Goal: Information Seeking & Learning: Understand process/instructions

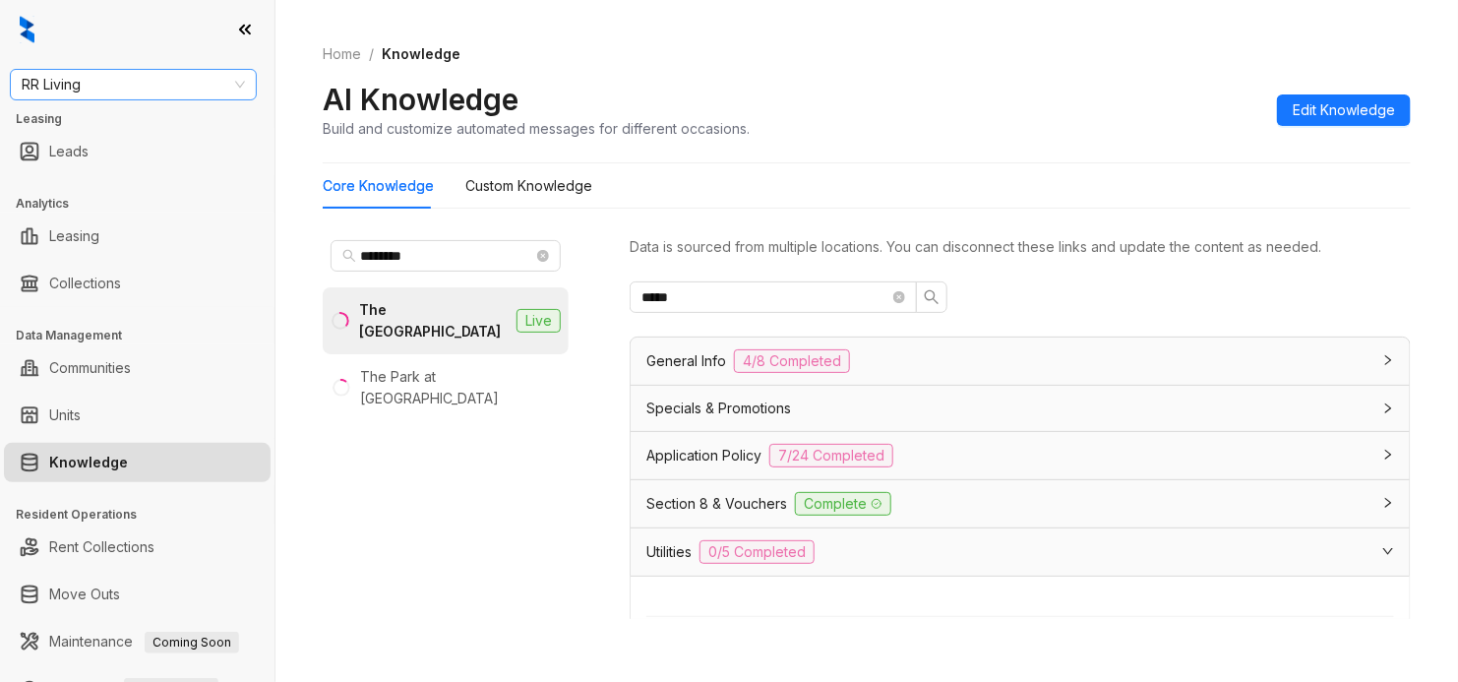
scroll to position [615, 0]
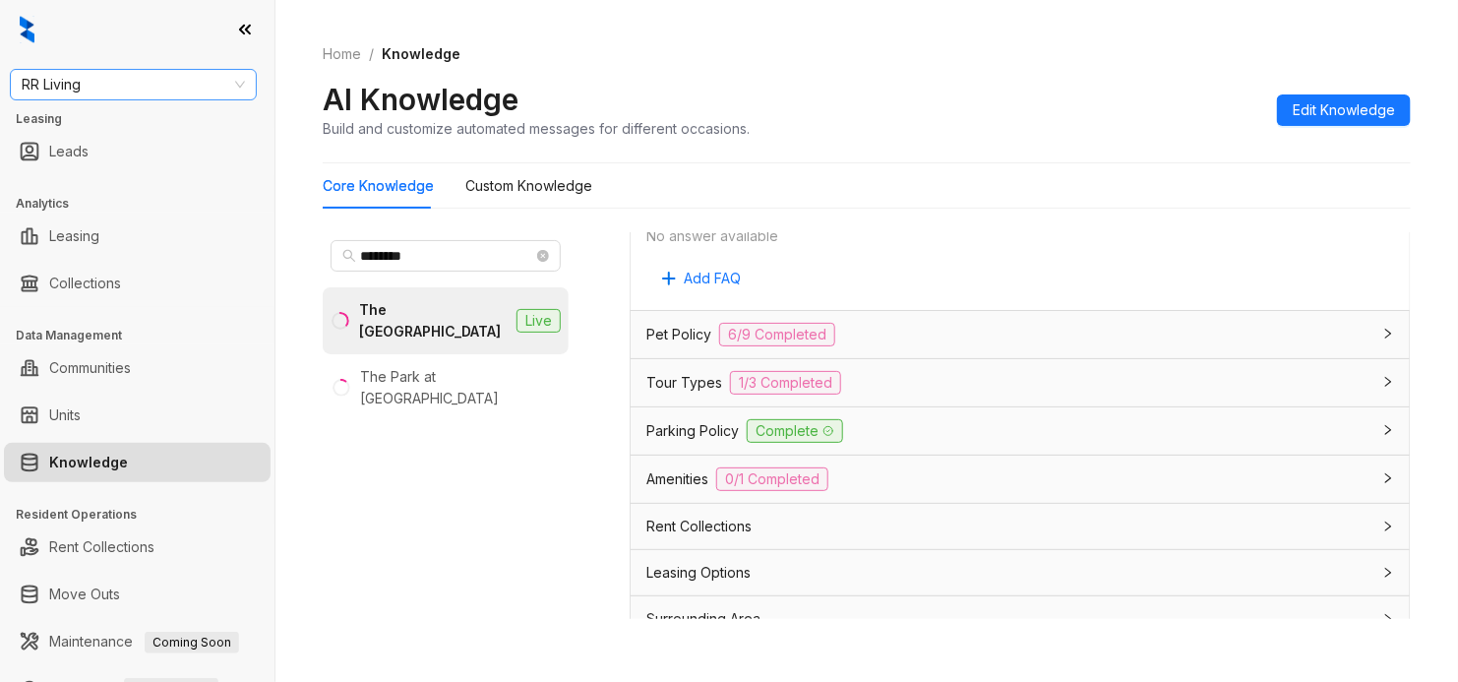
click at [149, 82] on span "RR Living" at bounding box center [133, 85] width 223 height 30
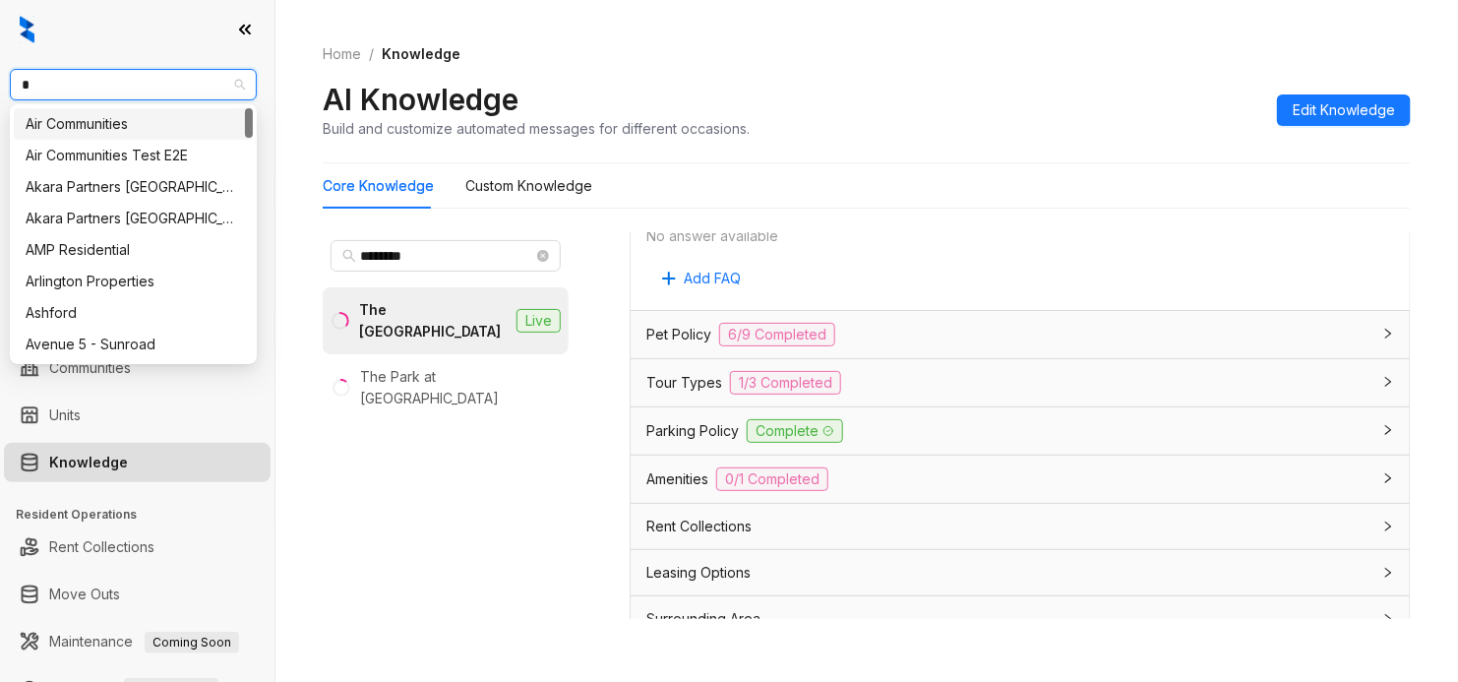
type input "**"
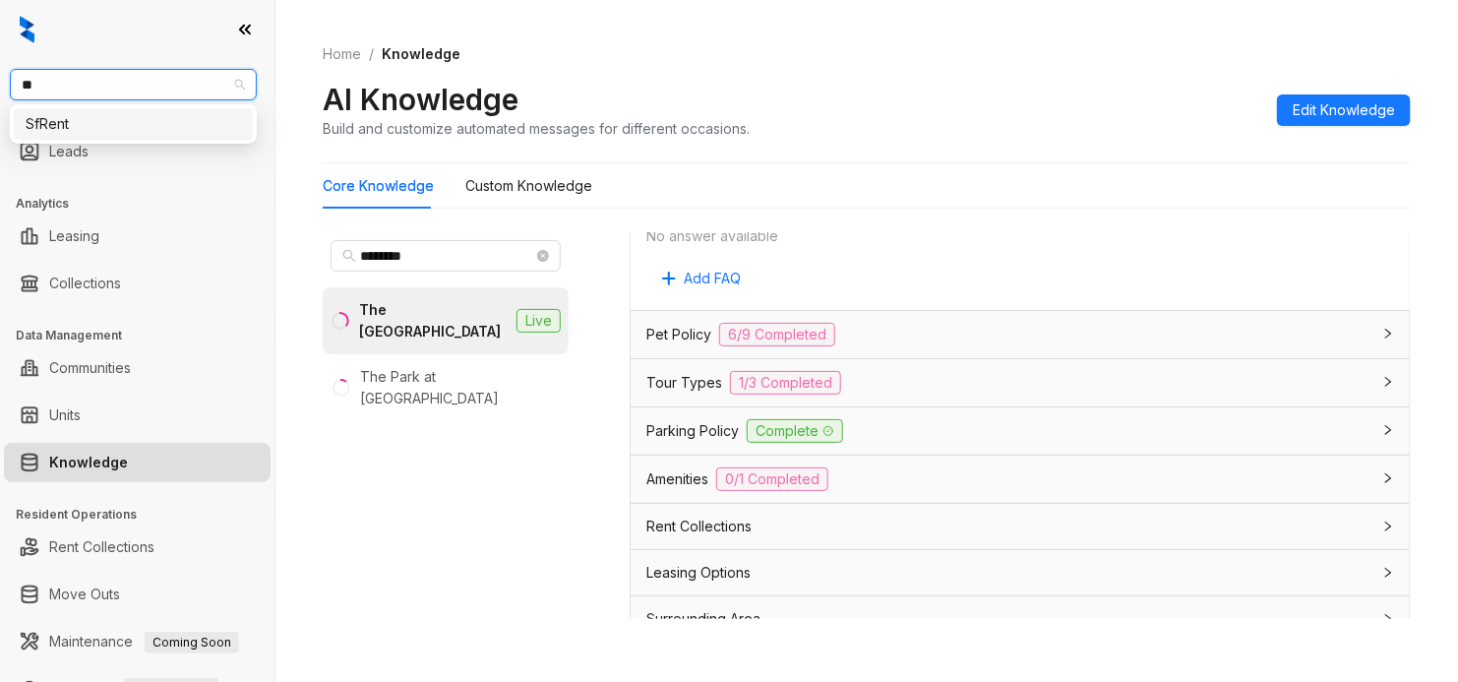
click at [131, 119] on div "SfRent" at bounding box center [133, 124] width 215 height 22
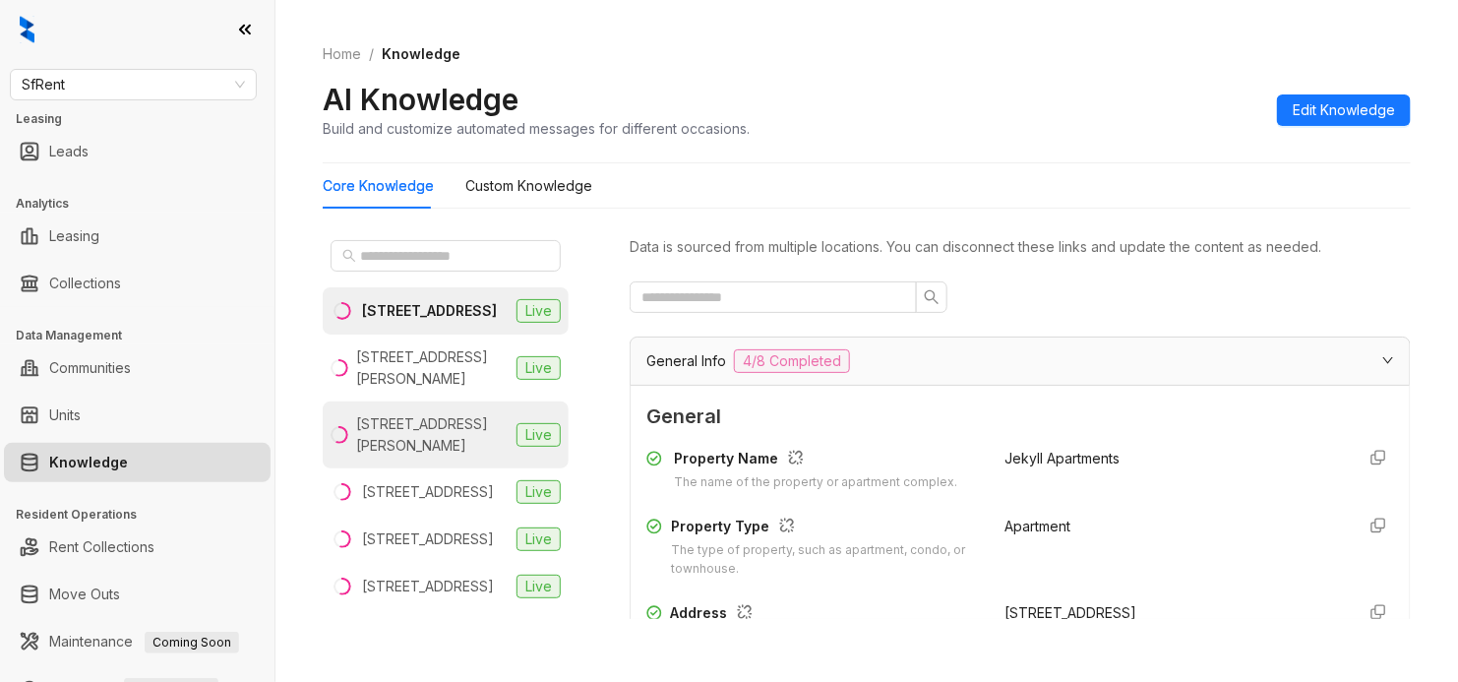
click at [421, 456] on div "[STREET_ADDRESS][PERSON_NAME]" at bounding box center [432, 434] width 152 height 43
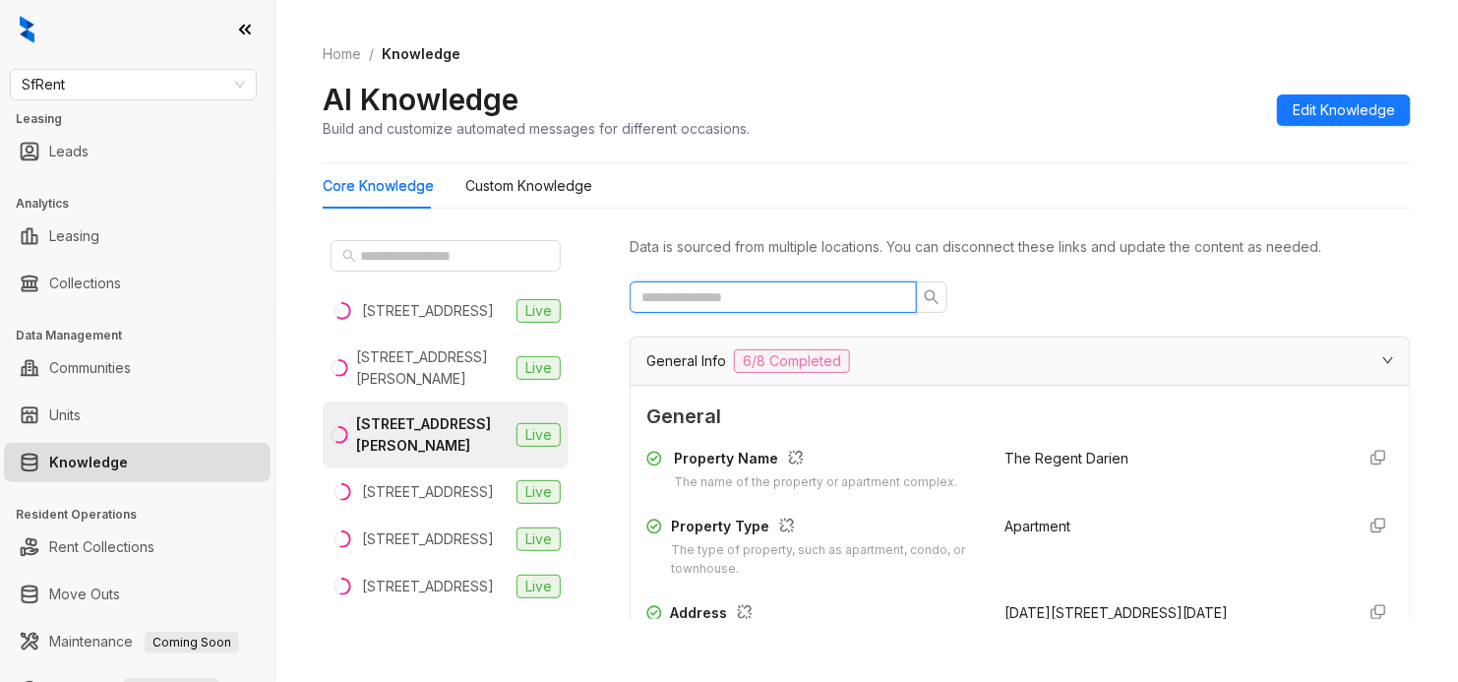
click at [751, 293] on input "text" at bounding box center [765, 297] width 248 height 22
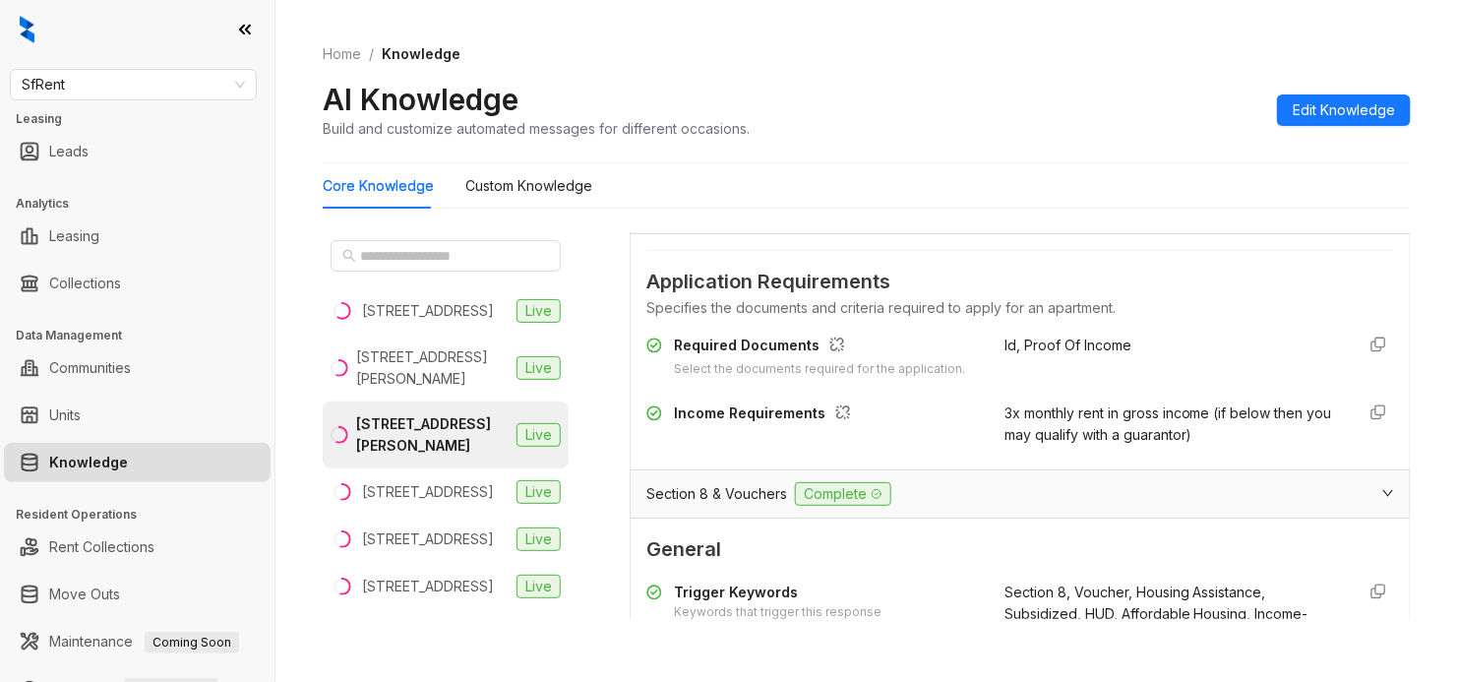
scroll to position [369, 0]
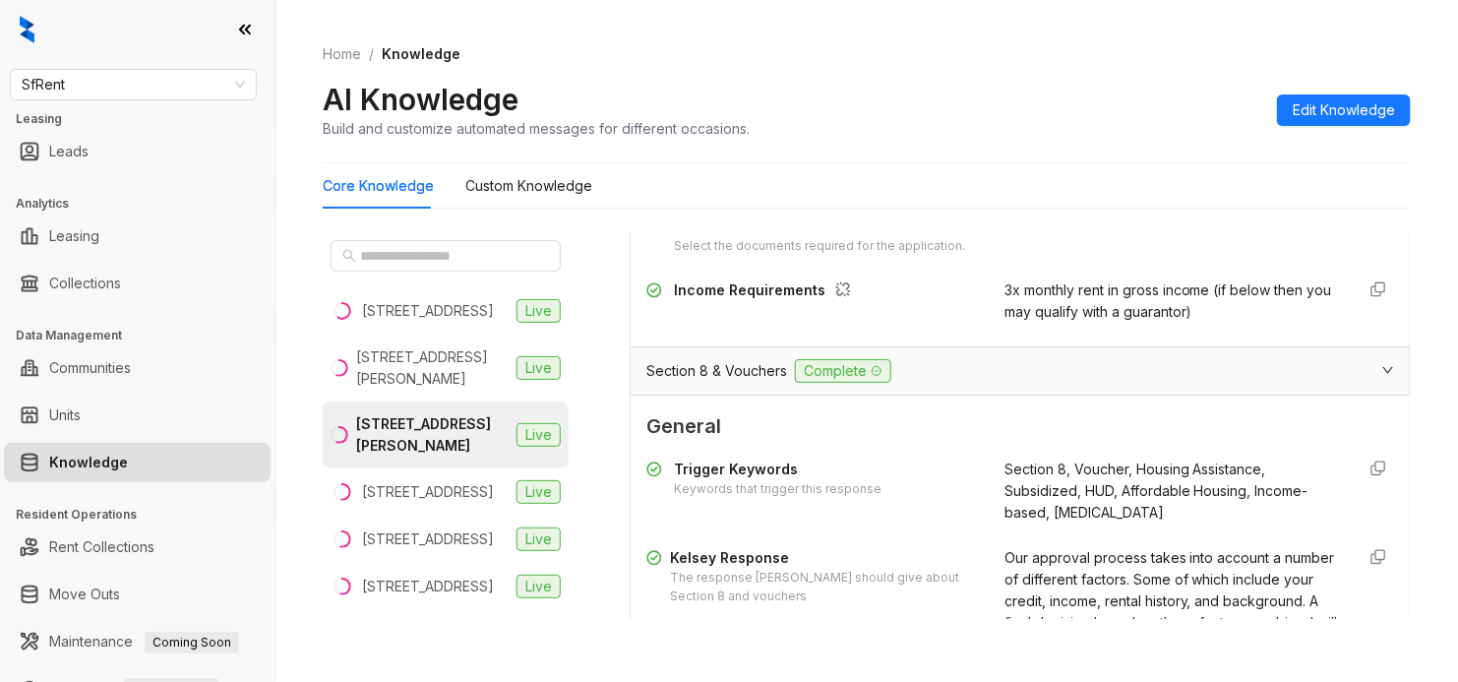
click at [1004, 287] on span "3x monthly rent in gross income (if below then you may qualify with a guarantor)" at bounding box center [1168, 300] width 328 height 38
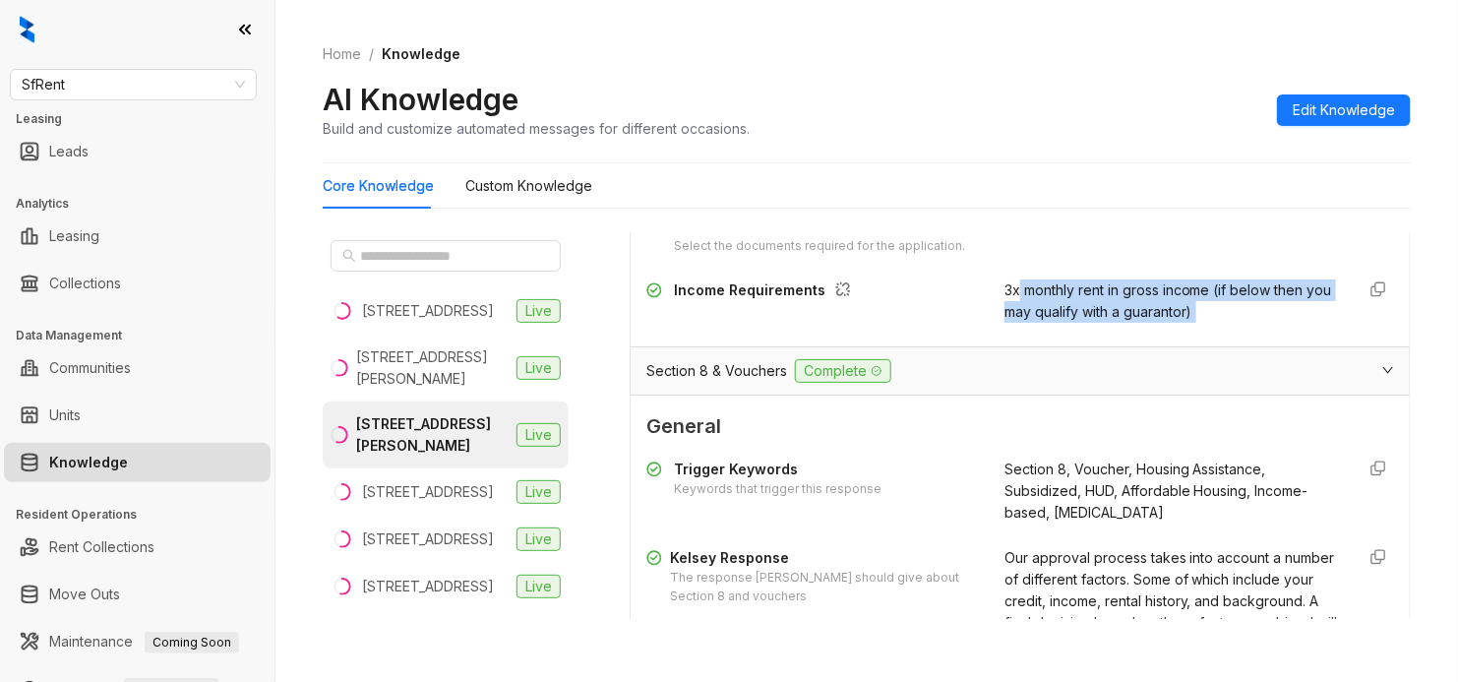
drag, startPoint x: 992, startPoint y: 287, endPoint x: 1213, endPoint y: 316, distance: 223.2
click at [1213, 320] on div "3x monthly rent in gross income (if below then you may qualify with a guarantor)" at bounding box center [1171, 300] width 334 height 43
click at [1212, 315] on div "3x monthly rent in gross income (if below then you may qualify with a guarantor)" at bounding box center [1171, 300] width 334 height 43
drag, startPoint x: 1211, startPoint y: 315, endPoint x: 1185, endPoint y: 318, distance: 25.7
click at [1185, 318] on div "3x monthly rent in gross income (if below then you may qualify with a guarantor)" at bounding box center [1171, 300] width 334 height 43
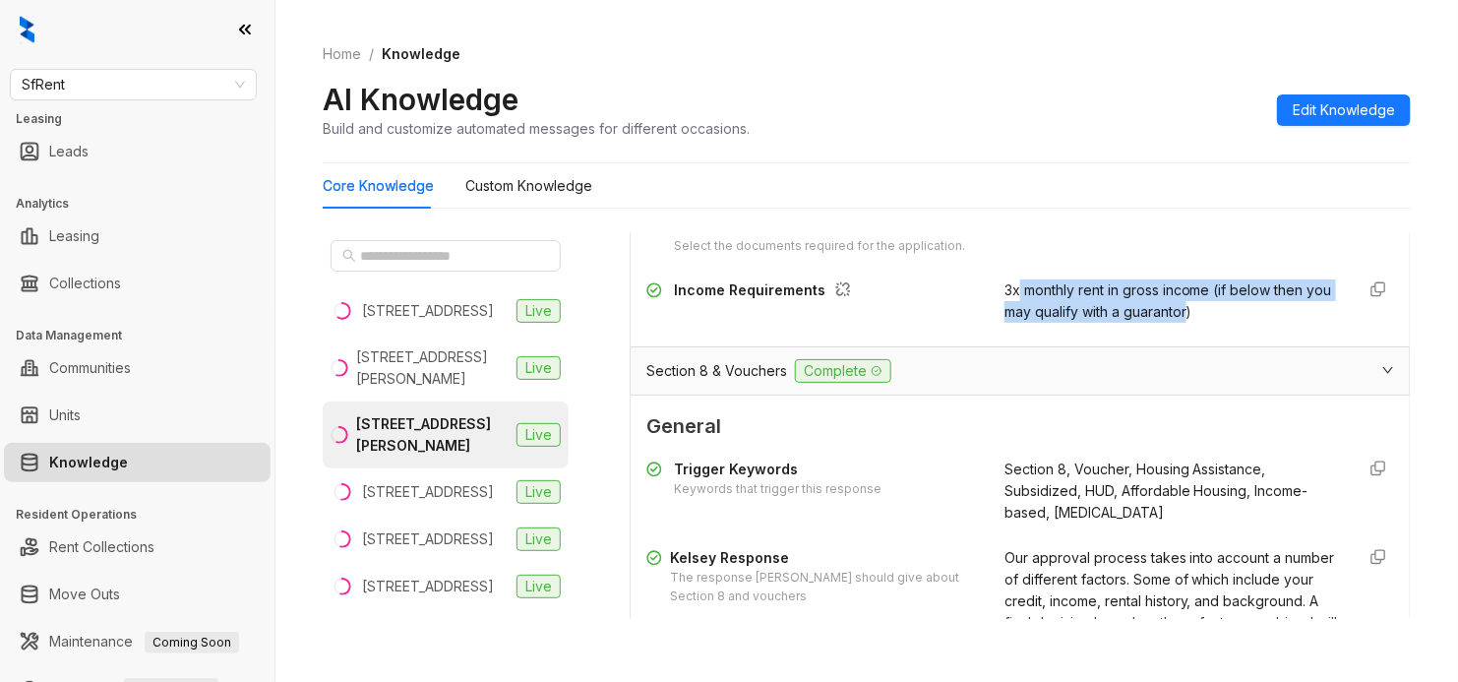
click at [1161, 312] on span "3x monthly rent in gross income (if below then you may qualify with a guarantor)" at bounding box center [1168, 300] width 328 height 38
drag, startPoint x: 1213, startPoint y: 328, endPoint x: 972, endPoint y: 283, distance: 245.0
click at [972, 283] on div "Required Documents Select the documents required for the application. Id, Proof…" at bounding box center [1020, 267] width 748 height 127
copy span "3x monthly rent in gross income (if below then you may qualify with a guarantor)"
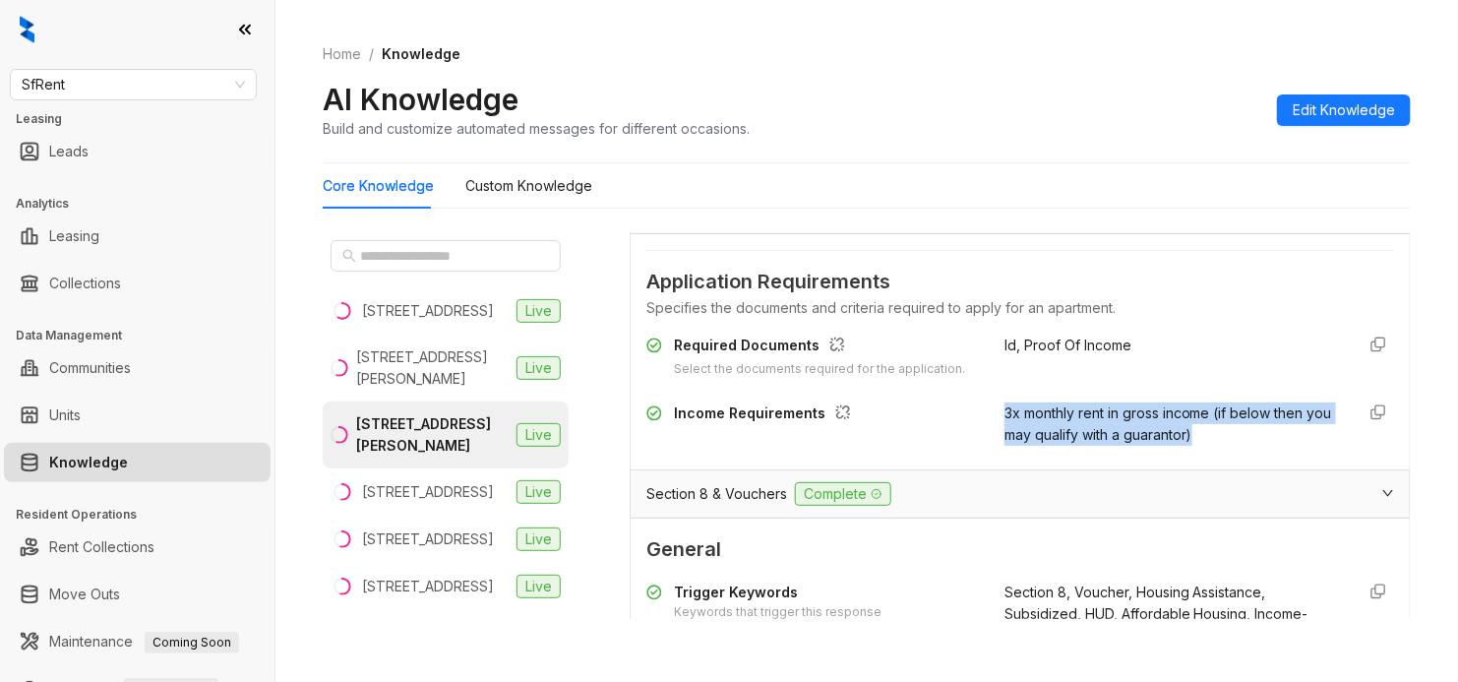
scroll to position [0, 0]
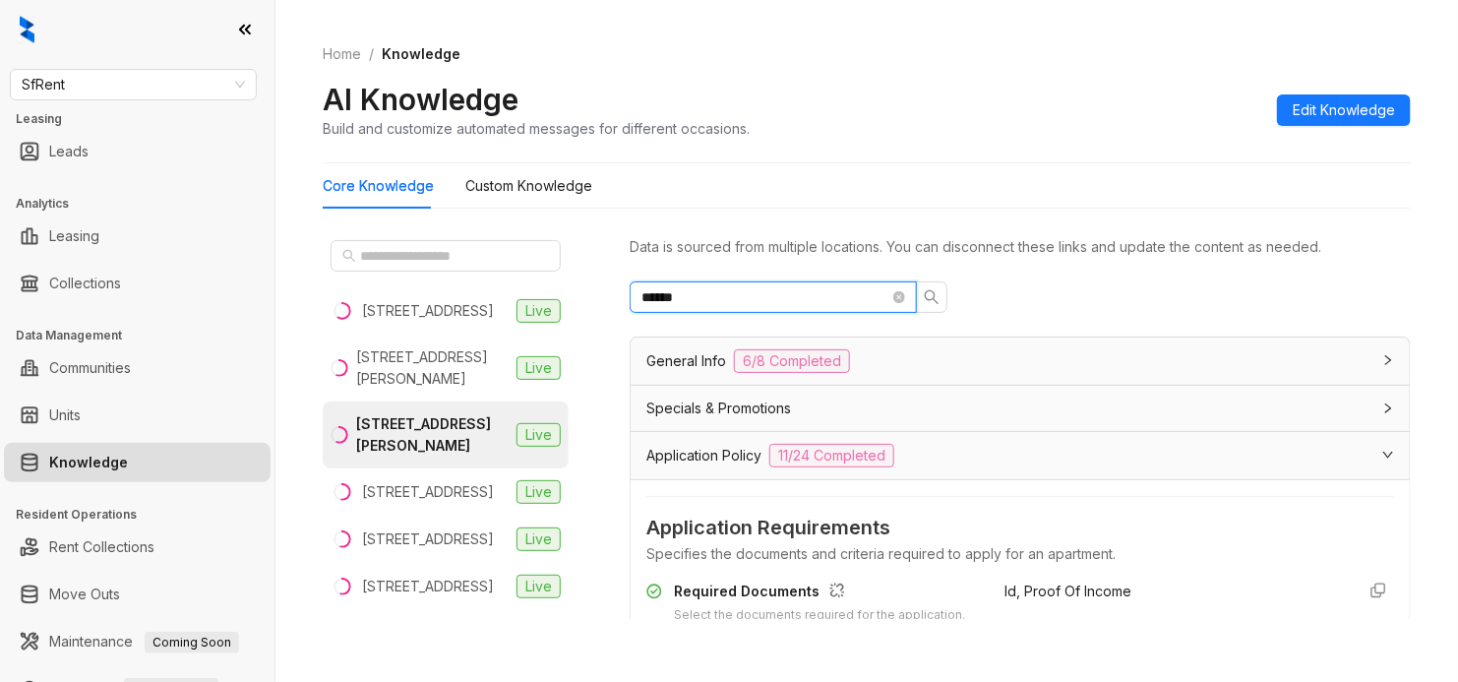
click at [809, 296] on input "******" at bounding box center [765, 297] width 248 height 22
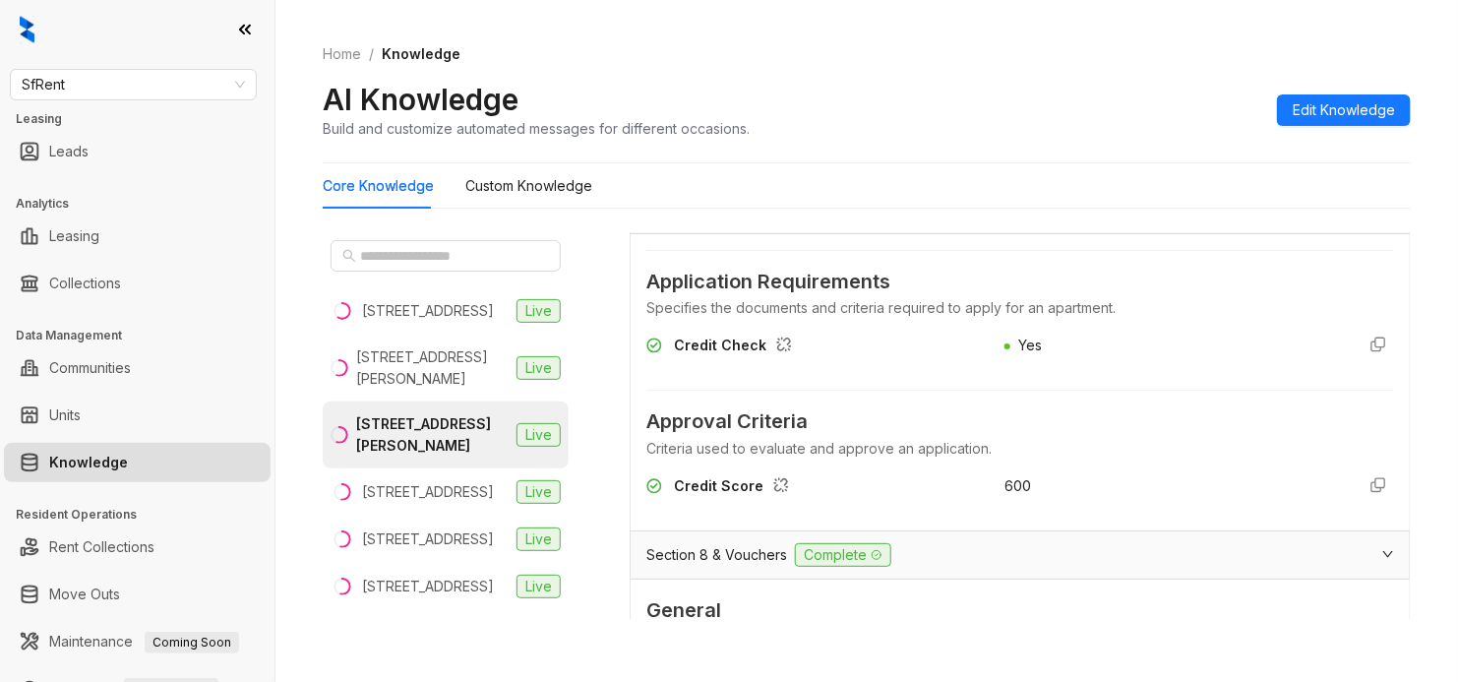
type input "****"
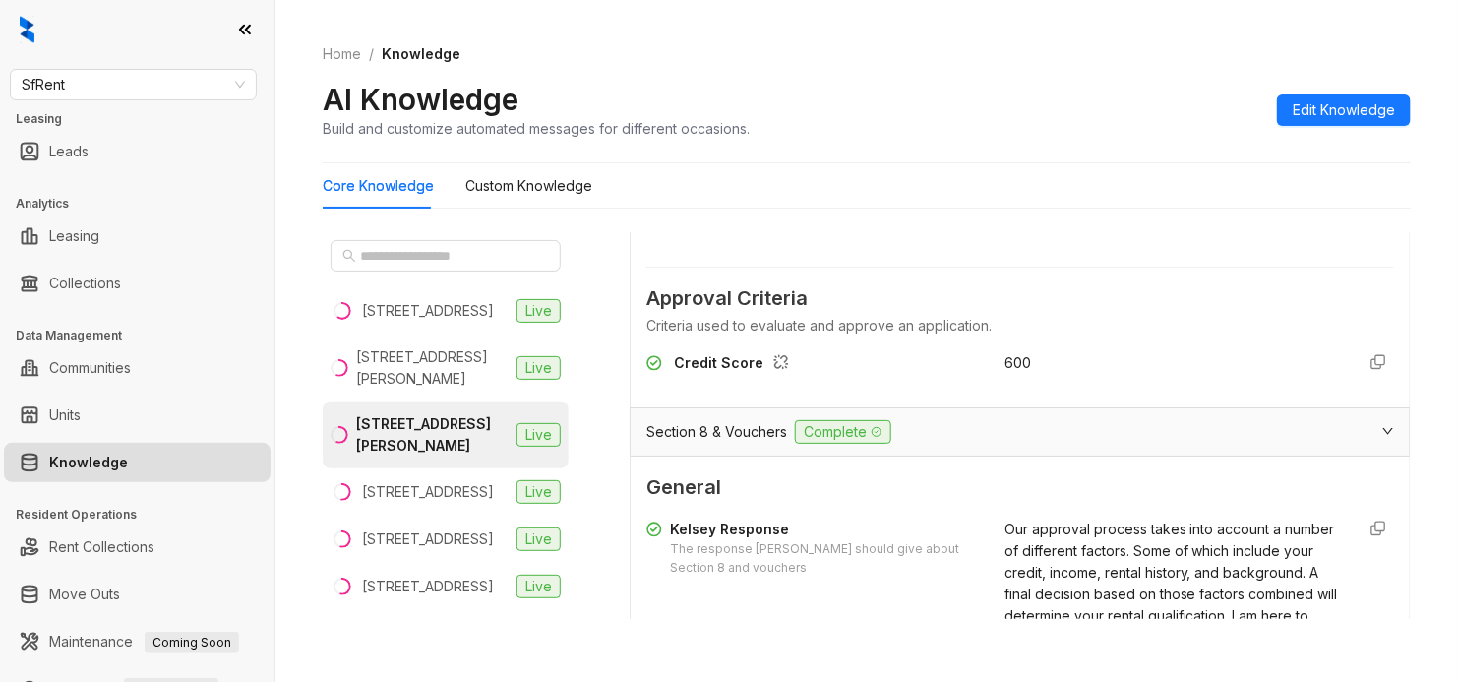
click at [1004, 359] on div "600" at bounding box center [1171, 363] width 334 height 22
copy div "600"
